Goal: Information Seeking & Learning: Find specific fact

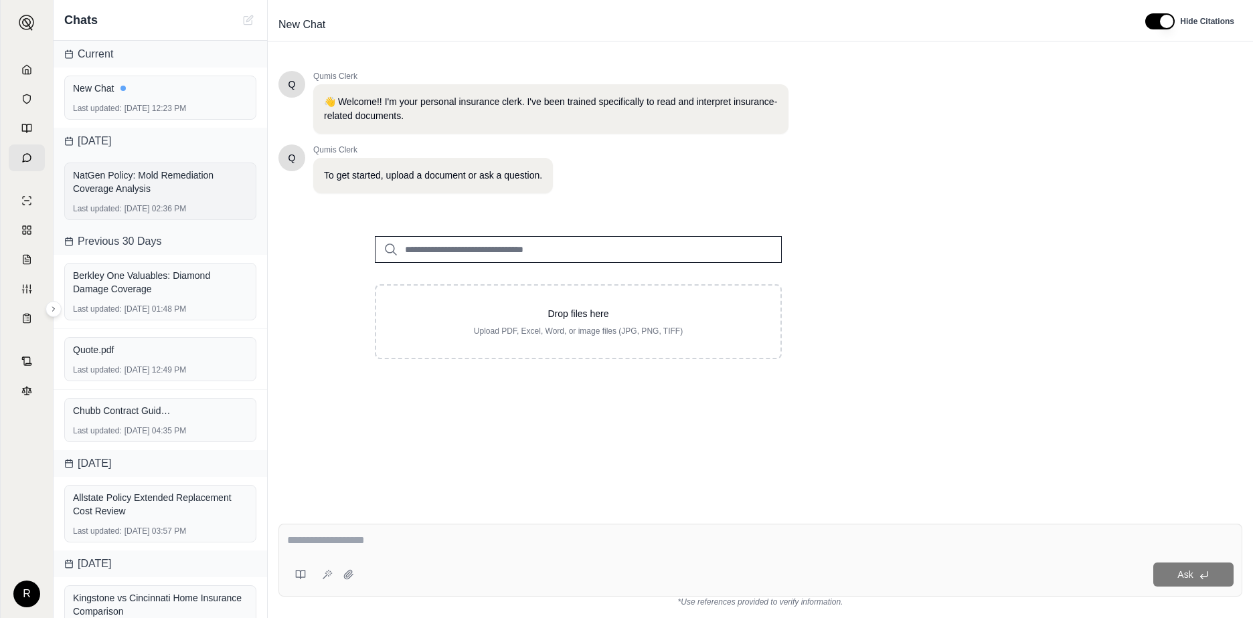
click at [92, 183] on div "NatGen Policy: Mold Remediation Coverage Analysis" at bounding box center [160, 182] width 175 height 27
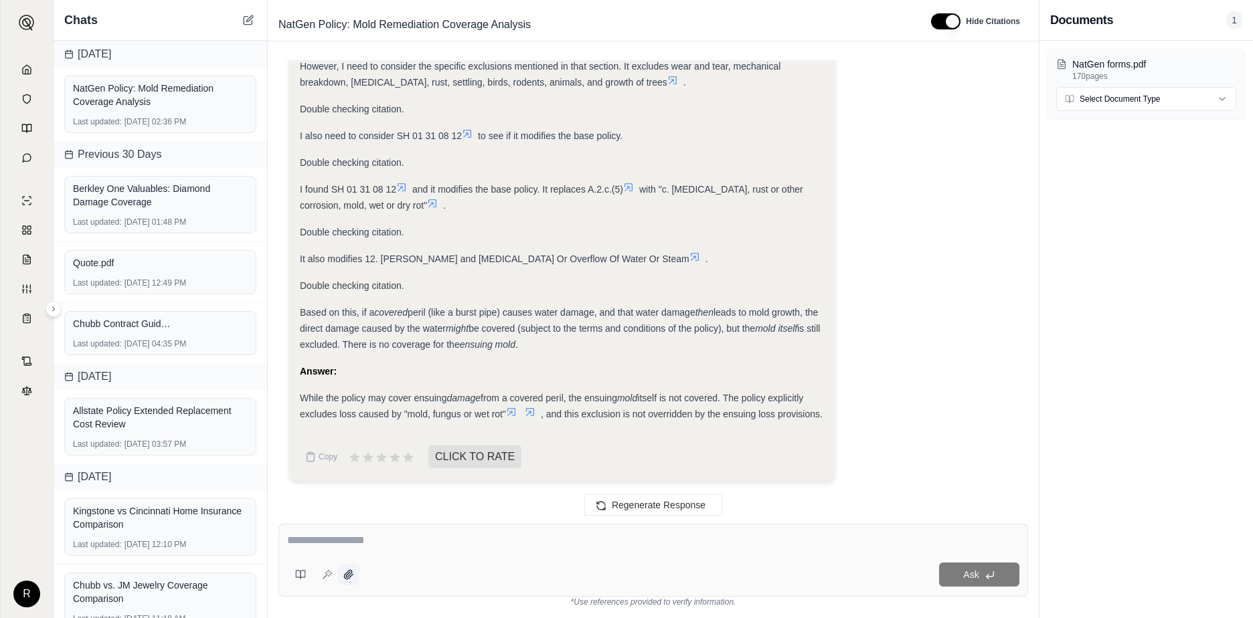
click at [347, 574] on icon at bounding box center [348, 574] width 11 height 11
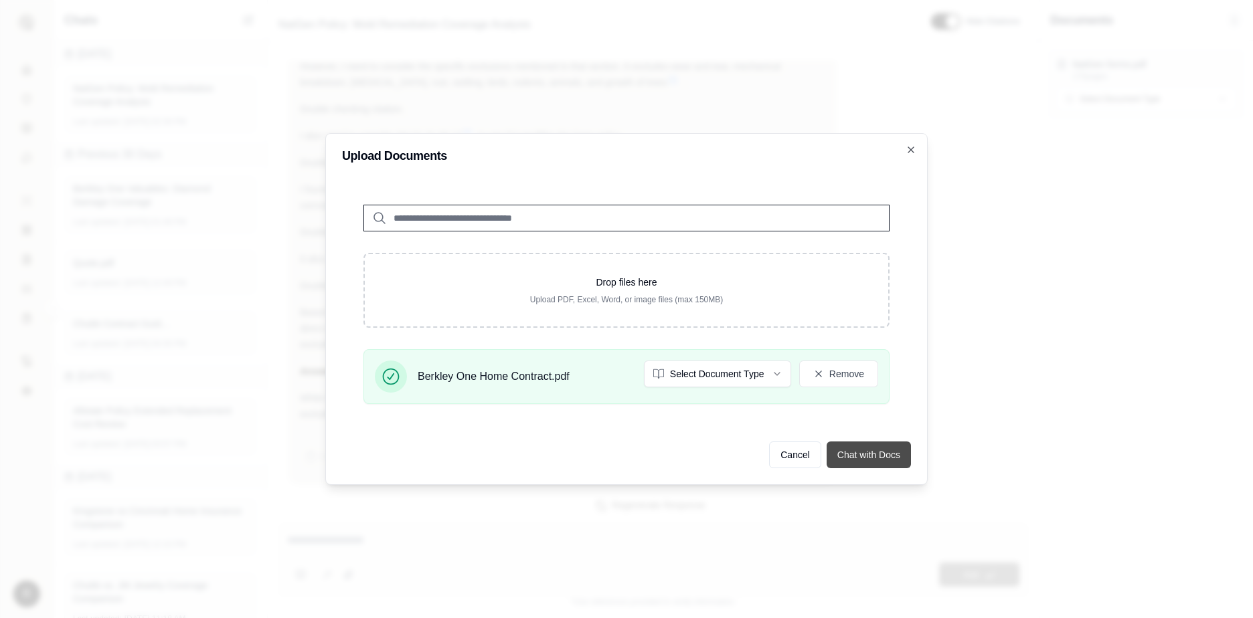
click at [868, 451] on button "Chat with Docs" at bounding box center [868, 455] width 84 height 27
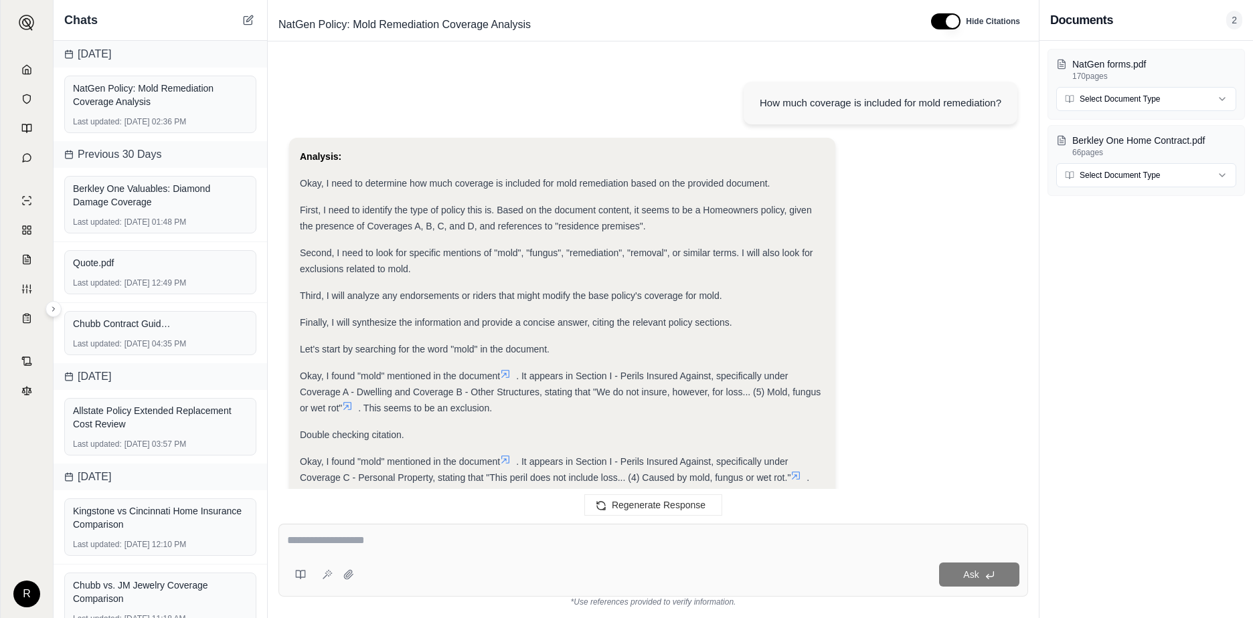
scroll to position [2595, 0]
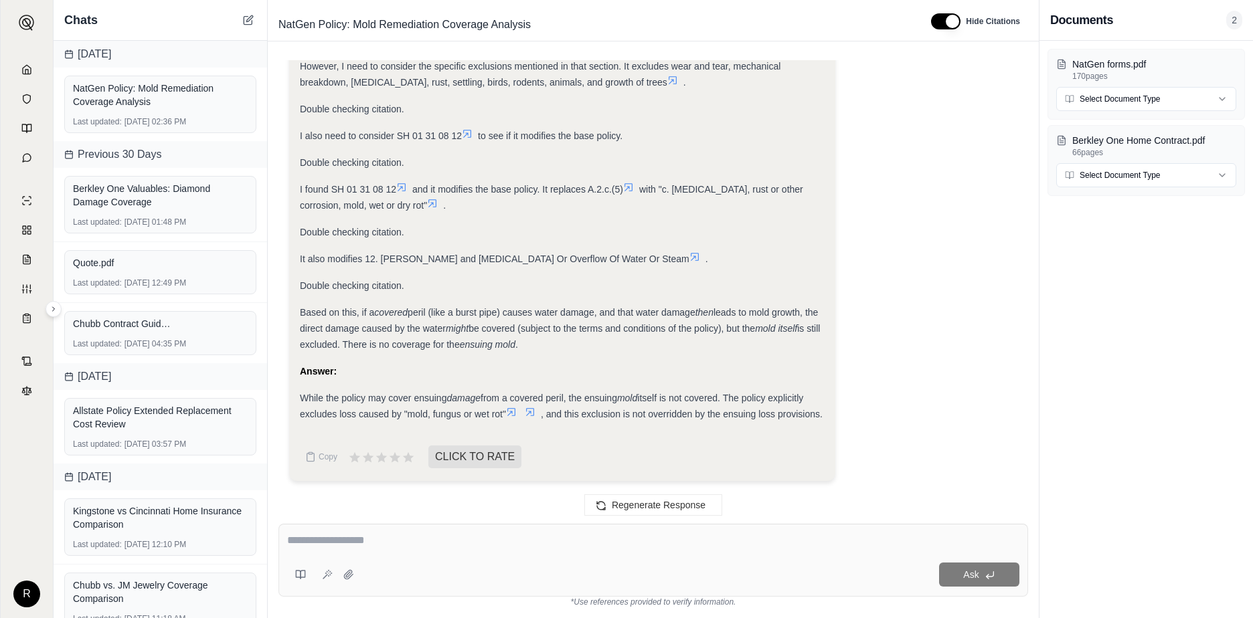
click at [421, 545] on textarea at bounding box center [653, 541] width 732 height 16
type textarea "**********"
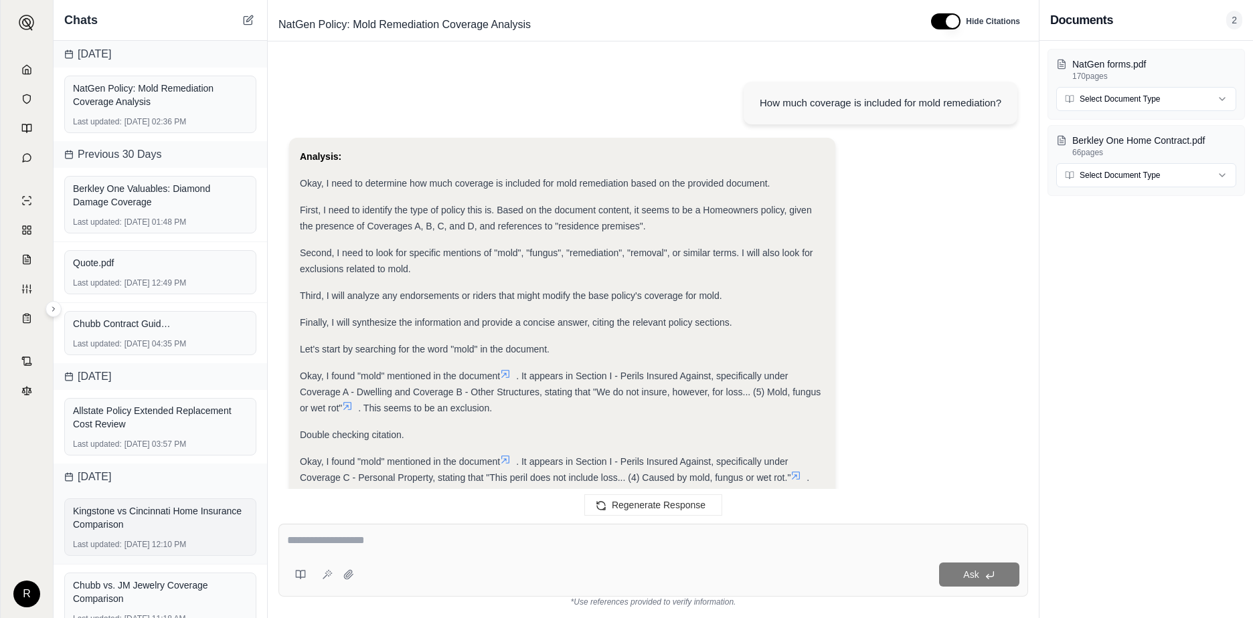
scroll to position [3582, 0]
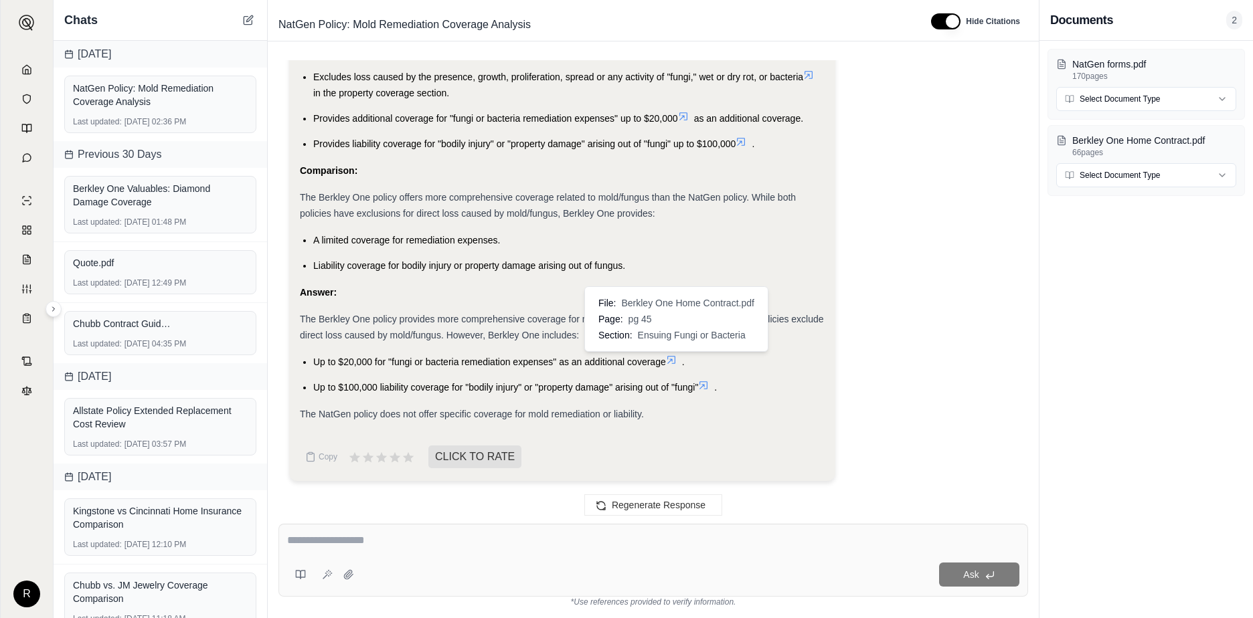
click at [673, 358] on icon at bounding box center [671, 360] width 11 height 11
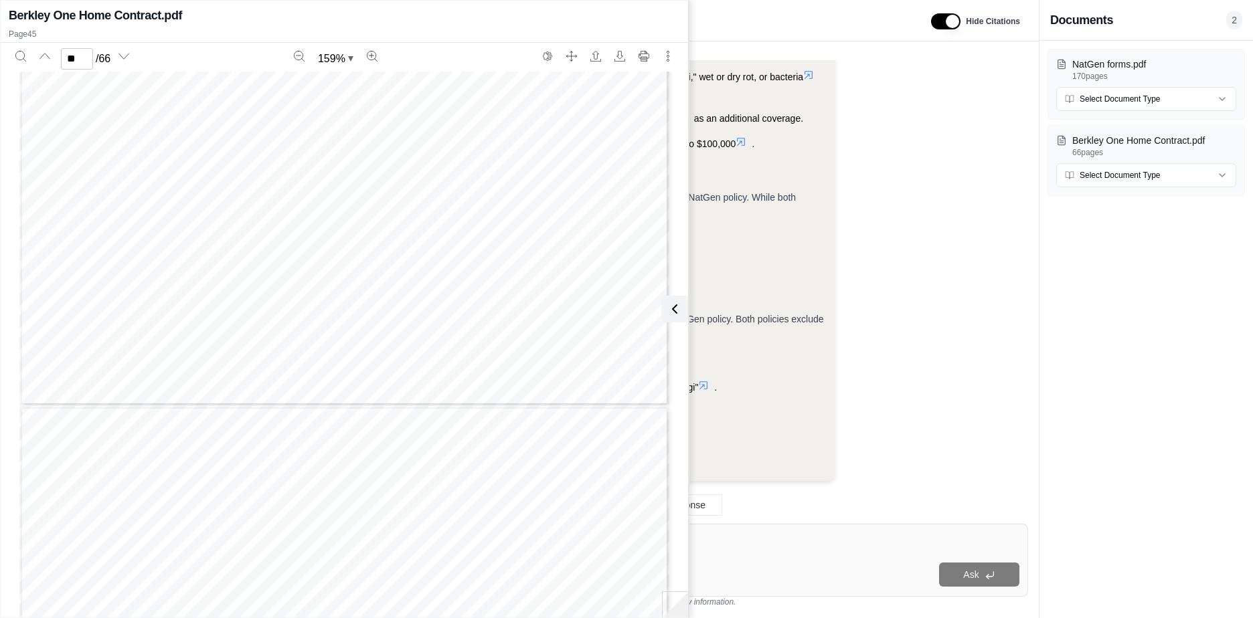
scroll to position [39337, 0]
type input "**"
type input "****"
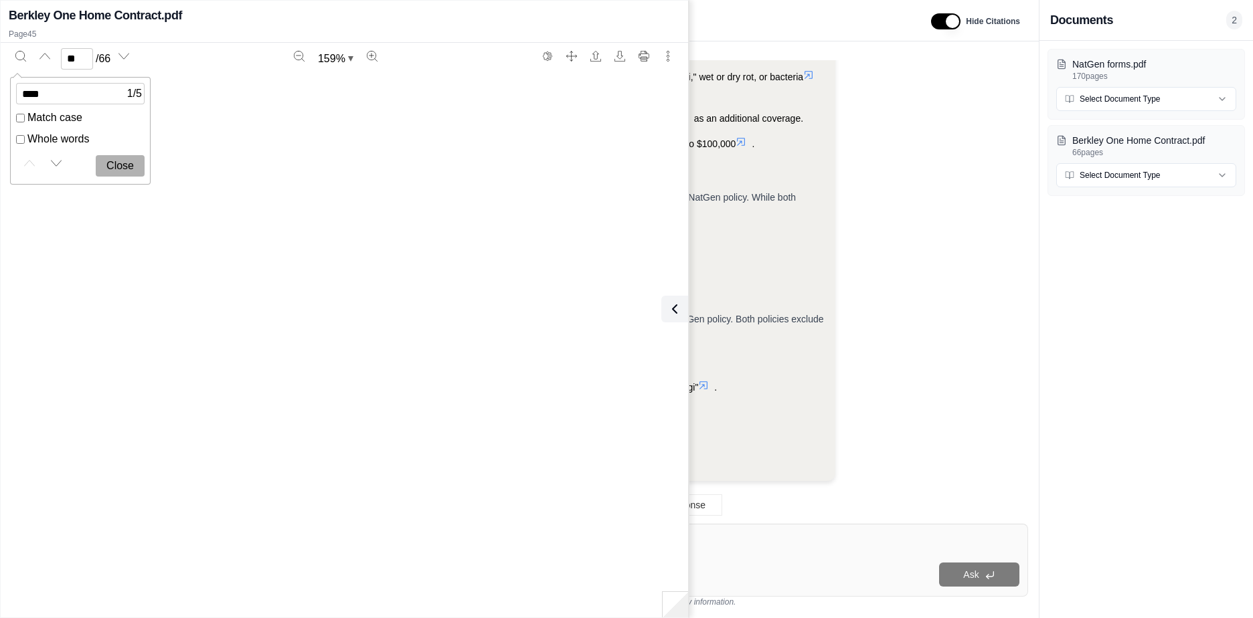
type input "*"
click at [131, 165] on button "Close" at bounding box center [120, 165] width 49 height 21
click at [446, 167] on div "The pressure or weight of ice; Freezing or thawing; Rain, snow, sleet, hail, or…" at bounding box center [344, 420] width 650 height 841
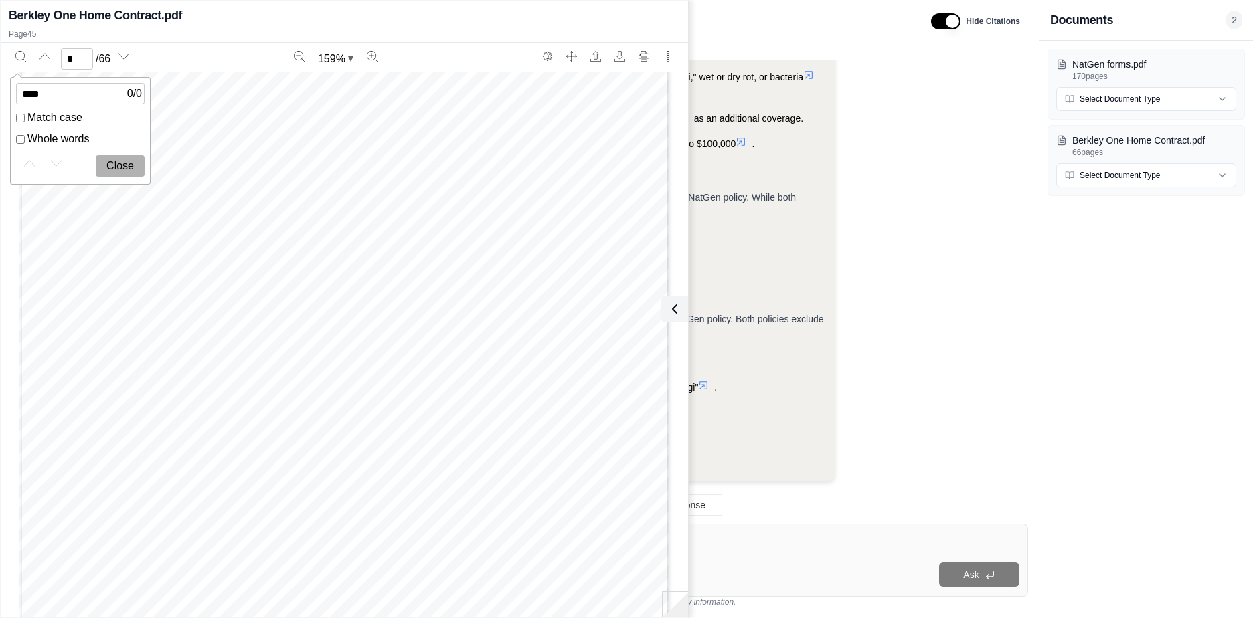
type input "****"
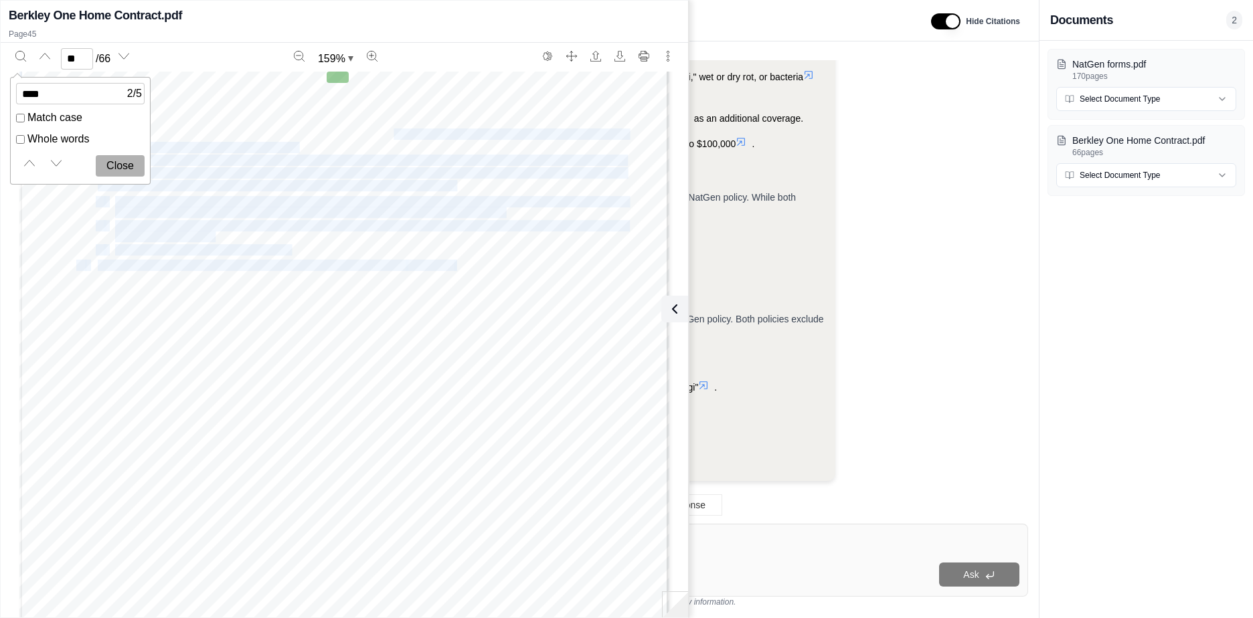
drag, startPoint x: 388, startPoint y: 139, endPoint x: 388, endPoint y: 147, distance: 8.0
click at [388, 147] on div "M. “Family member” means a person related to you by blood, marriage, domestic p…" at bounding box center [344, 389] width 650 height 841
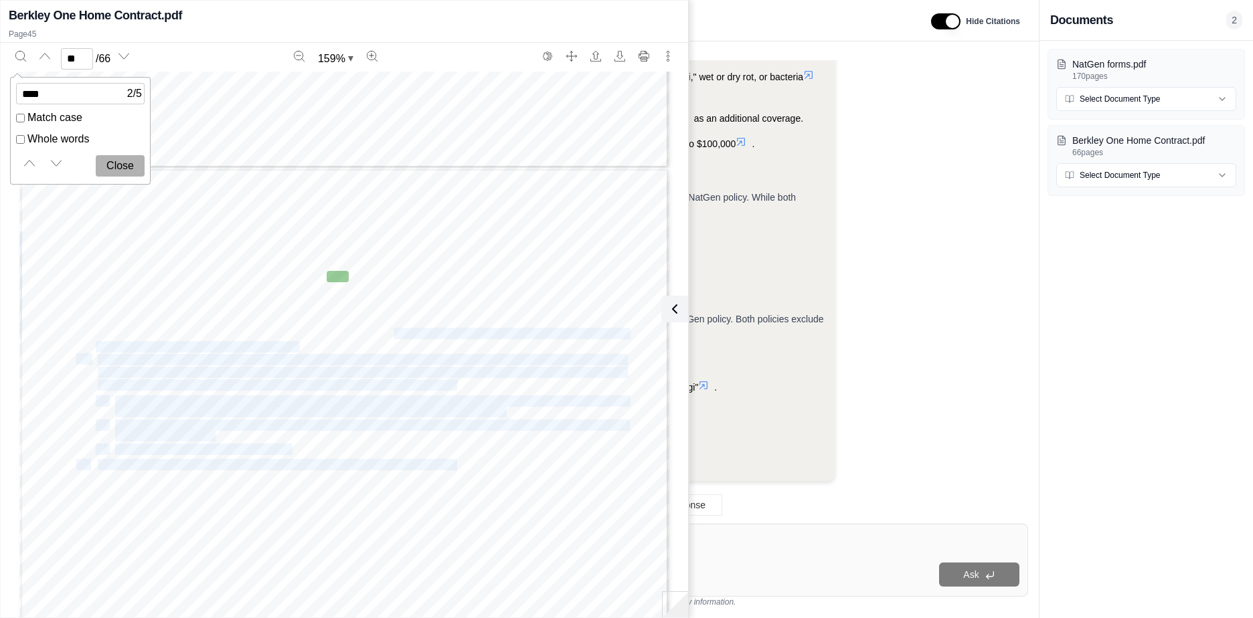
scroll to position [9992, 0]
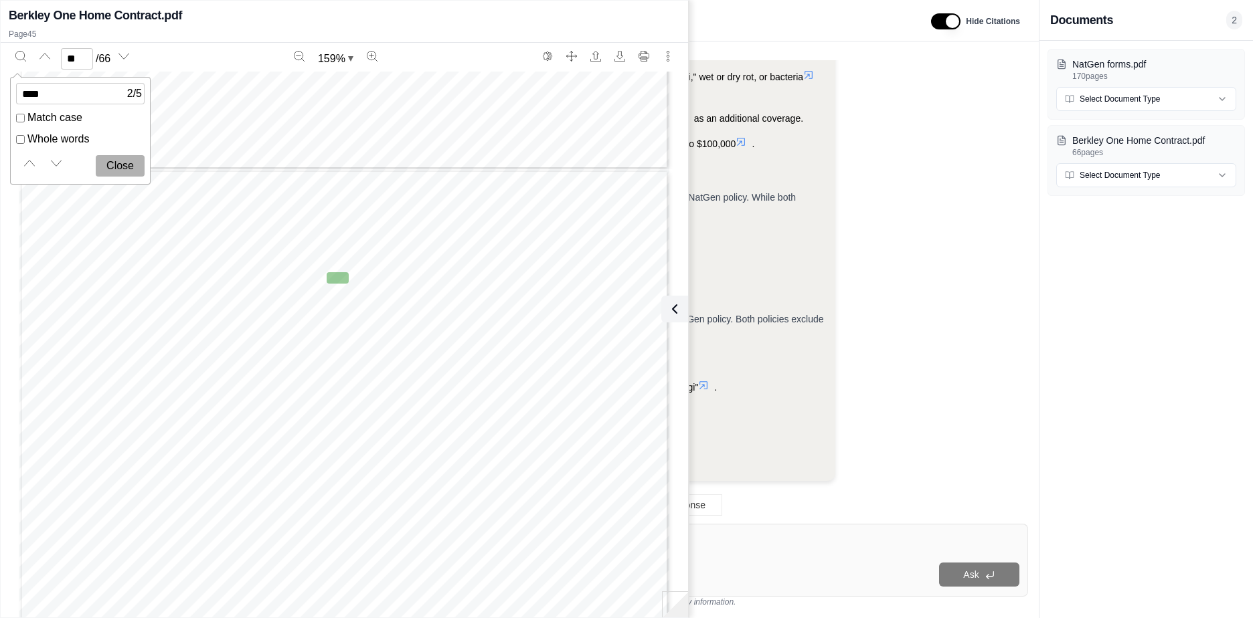
click at [54, 143] on label "Whole words" at bounding box center [80, 139] width 128 height 16
click at [59, 163] on icon "Next match" at bounding box center [56, 163] width 11 height 11
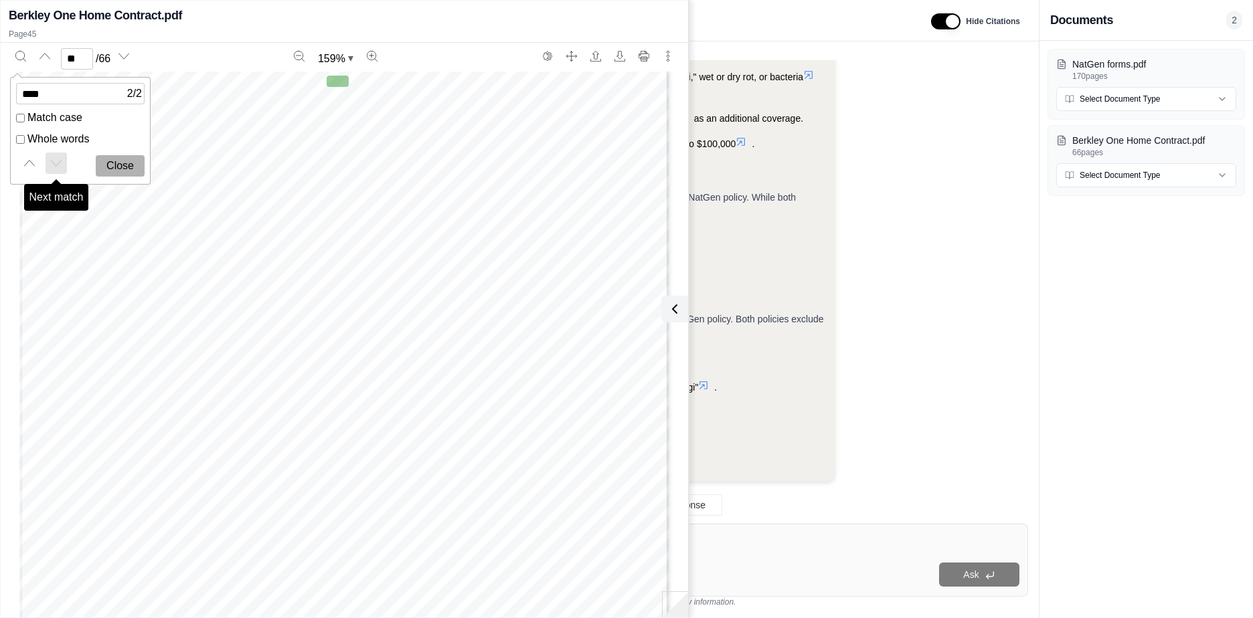
scroll to position [10192, 0]
click at [59, 163] on icon "Next match" at bounding box center [56, 163] width 11 height 11
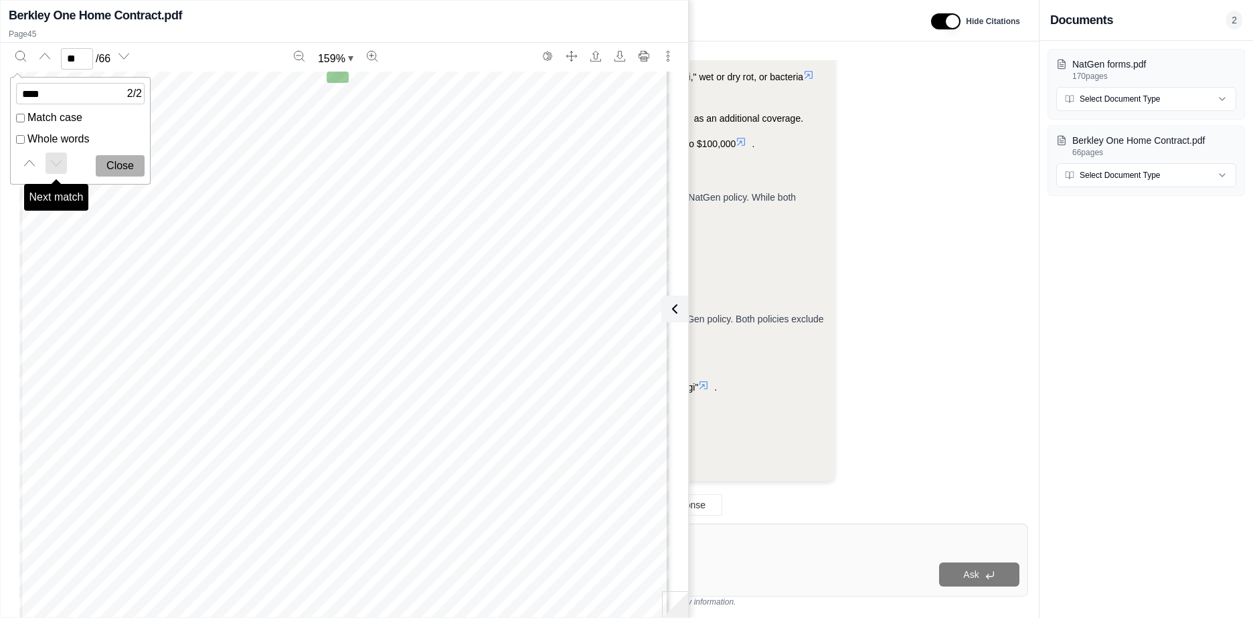
click at [59, 163] on icon "Next match" at bounding box center [56, 163] width 11 height 11
click at [296, 161] on span "“Incidental business at your residence premises” means the “business” of rentin…" at bounding box center [361, 160] width 527 height 11
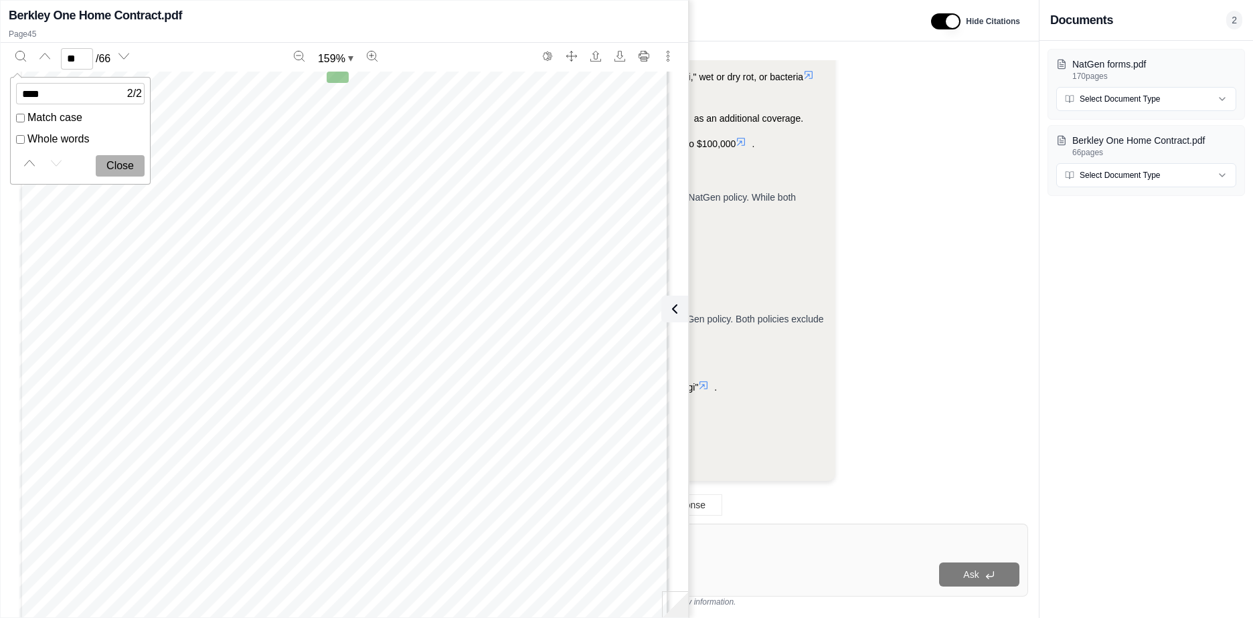
click at [127, 167] on button "Close" at bounding box center [120, 165] width 49 height 21
type input "**"
click at [898, 223] on div "Analysis: This question requires me to compare the mold coverage, or lack there…" at bounding box center [653, 31] width 728 height 919
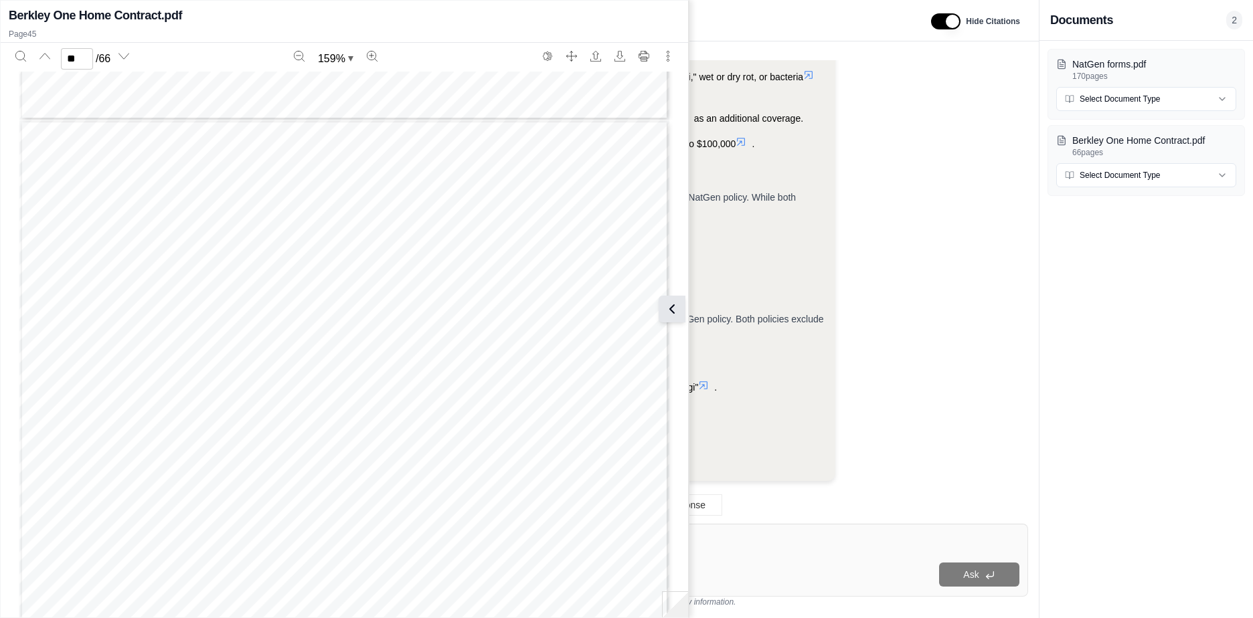
click at [675, 305] on icon at bounding box center [672, 309] width 16 height 16
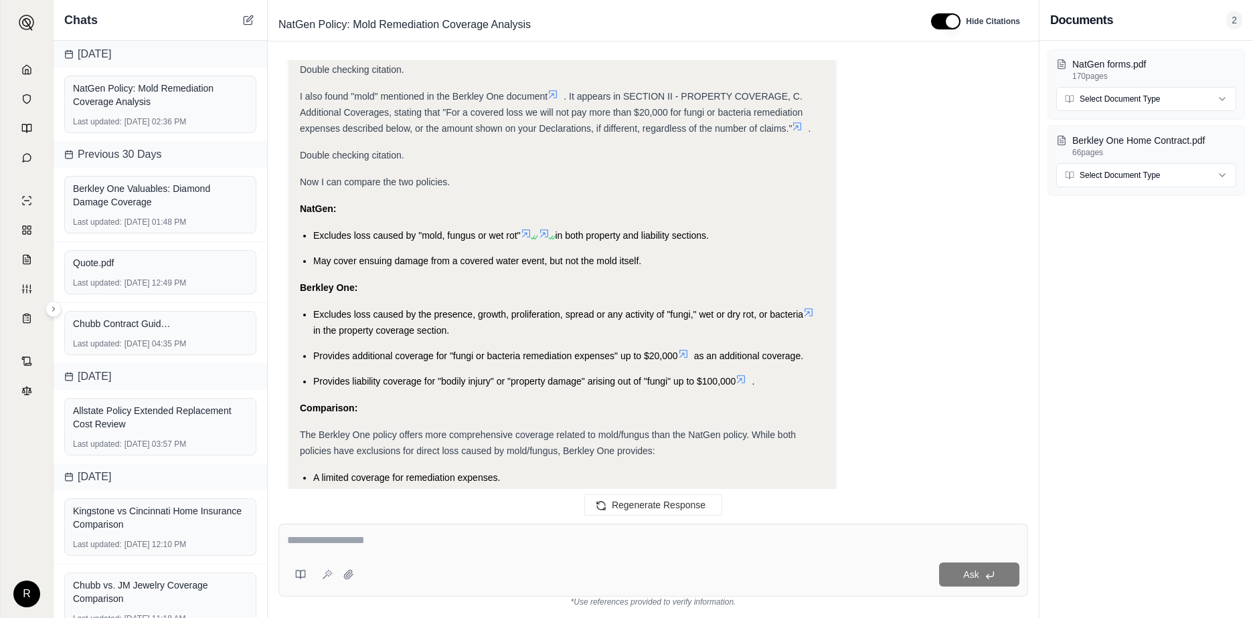
scroll to position [3381, 0]
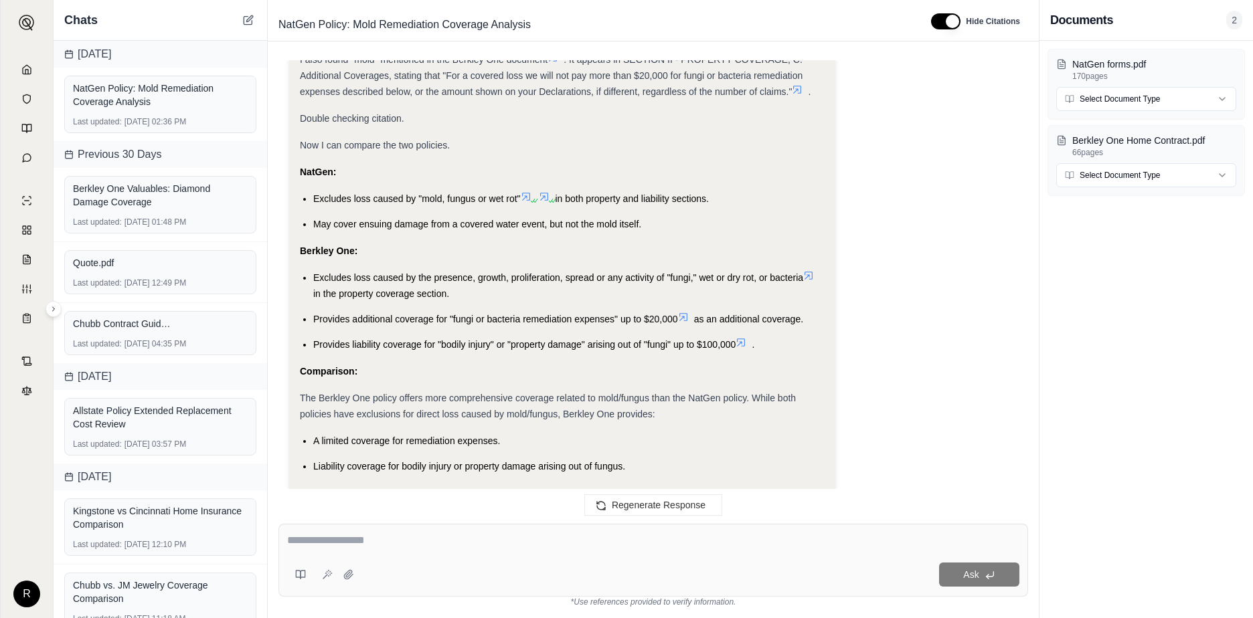
click at [699, 235] on div "Analysis: This question requires me to compare the mold coverage, or lack there…" at bounding box center [562, 203] width 525 height 839
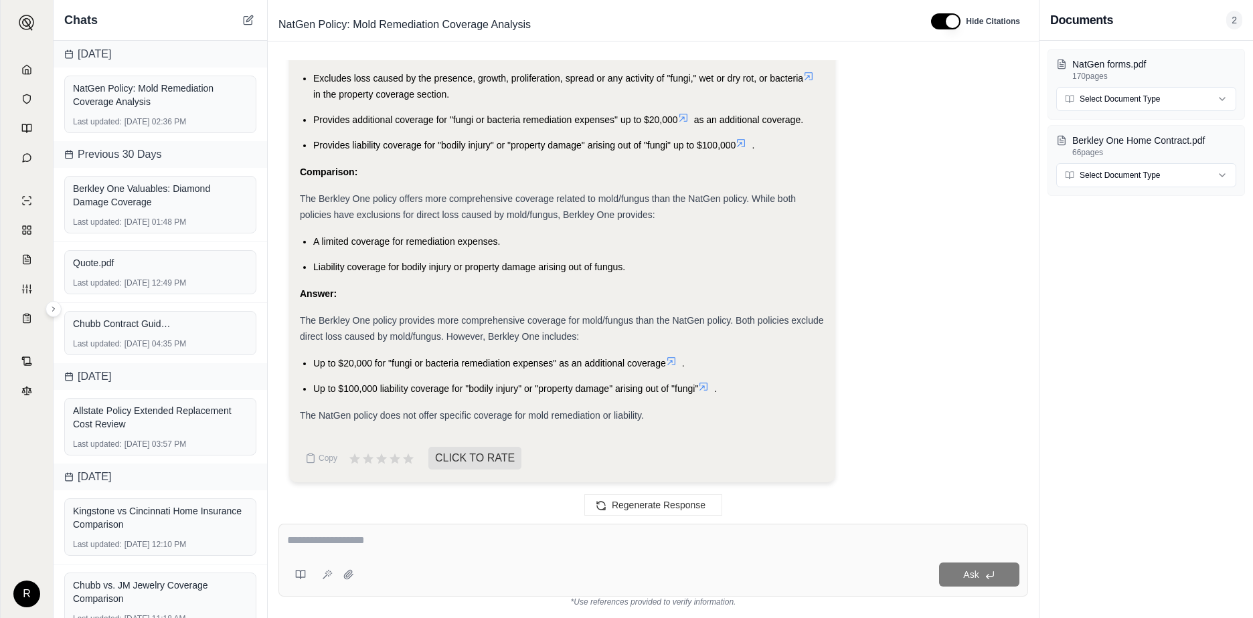
scroll to position [3582, 0]
